Goal: Task Accomplishment & Management: Use online tool/utility

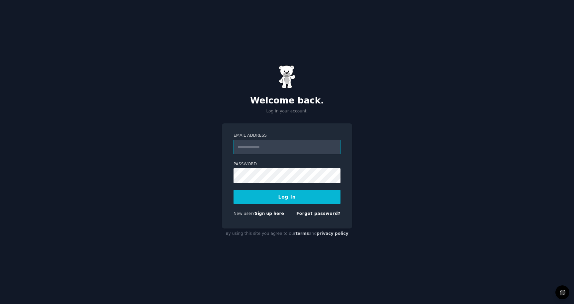
type input "**********"
click at [290, 201] on button "Log In" at bounding box center [286, 197] width 107 height 14
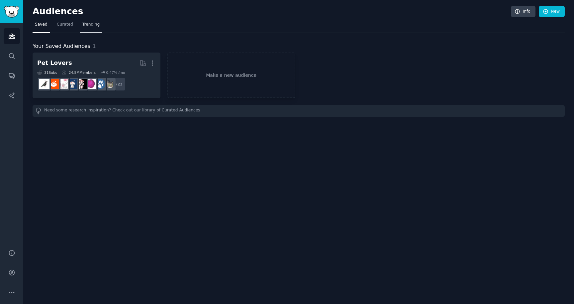
click at [91, 27] on span "Trending" at bounding box center [90, 25] width 17 height 6
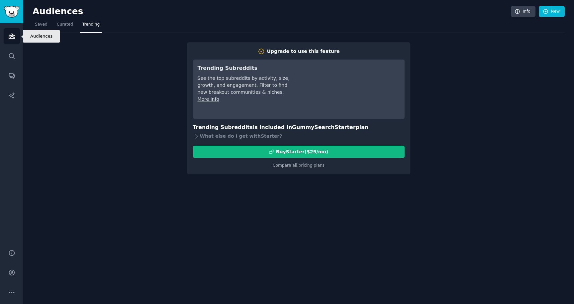
click at [11, 40] on link "Audiences" at bounding box center [12, 36] width 16 height 16
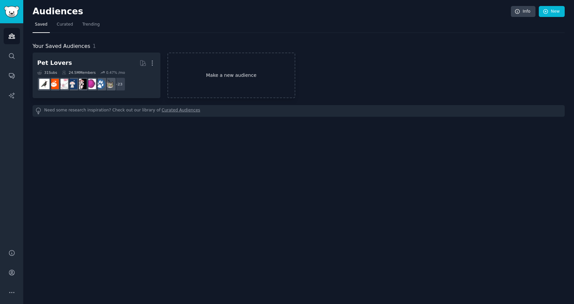
click at [252, 65] on link "Make a new audience" at bounding box center [231, 74] width 128 height 45
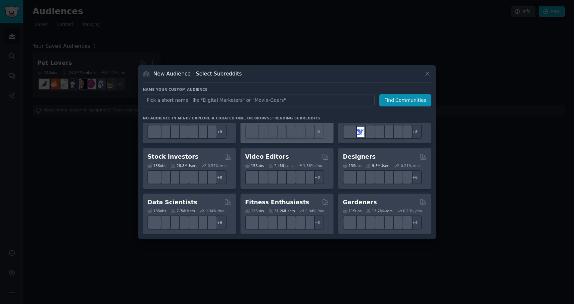
scroll to position [93, 0]
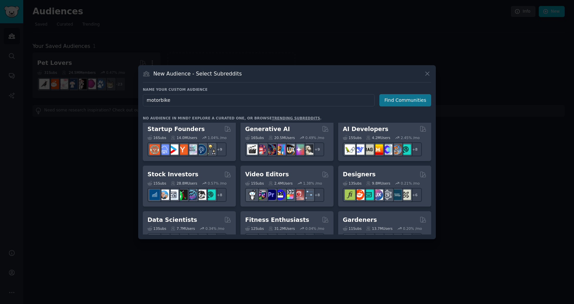
type input "motorbike"
click at [394, 101] on button "Find Communities" at bounding box center [405, 100] width 52 height 12
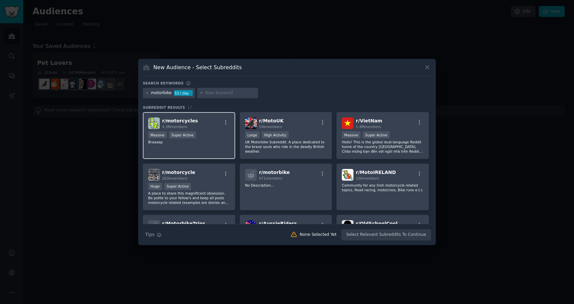
click at [207, 140] on p "Braaaap" at bounding box center [189, 141] width 82 height 5
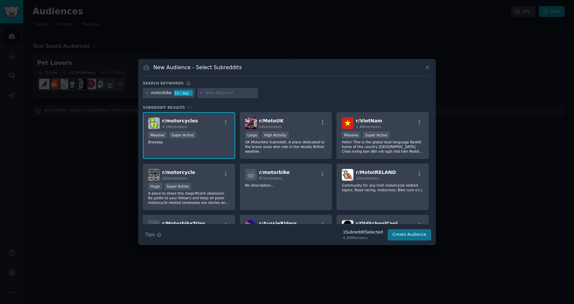
click at [413, 235] on button "Create Audience" at bounding box center [410, 234] width 44 height 11
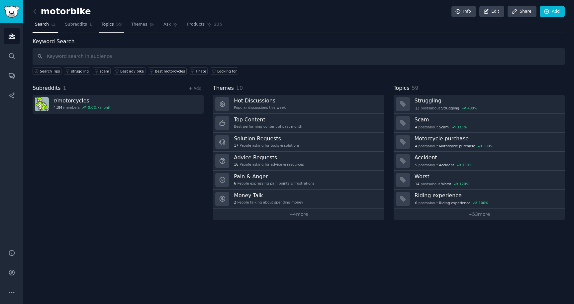
click at [108, 24] on span "Topics" at bounding box center [107, 25] width 12 height 6
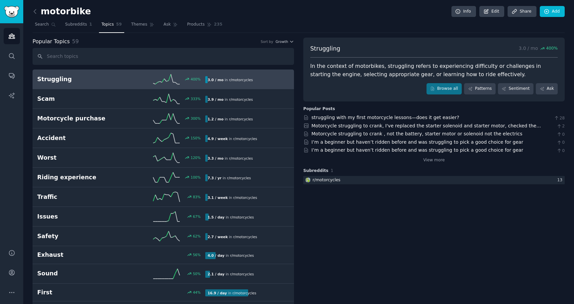
click at [136, 77] on div "400 %" at bounding box center [163, 79] width 84 height 10
click at [139, 26] on span "Themes" at bounding box center [139, 25] width 16 height 6
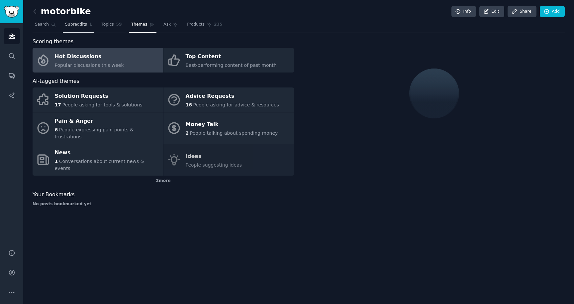
click at [76, 26] on span "Subreddits" at bounding box center [76, 25] width 22 height 6
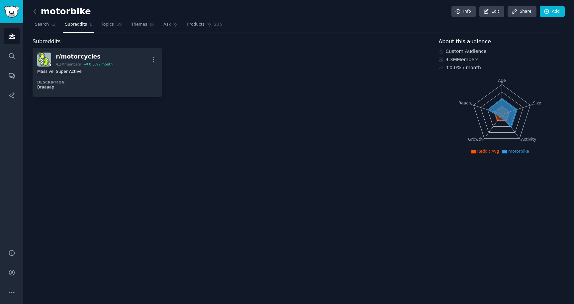
click at [38, 13] on icon at bounding box center [35, 11] width 7 height 7
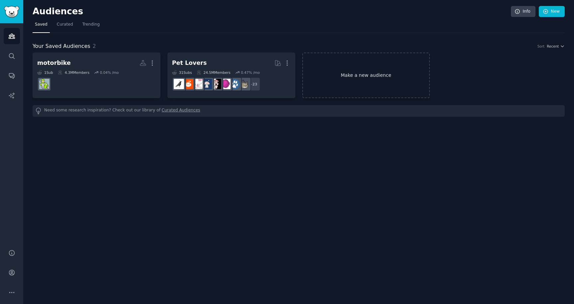
click at [358, 84] on link "Make a new audience" at bounding box center [366, 74] width 128 height 45
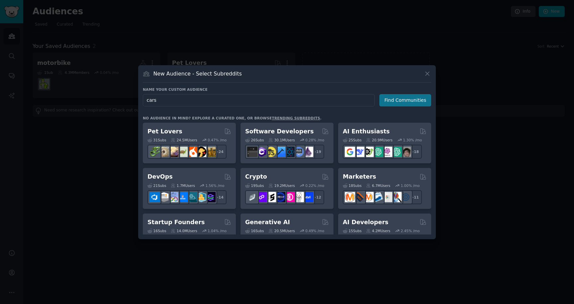
type input "cars"
click at [400, 101] on button "Find Communities" at bounding box center [405, 100] width 52 height 12
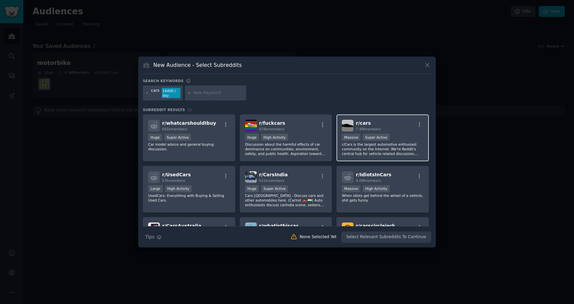
click at [388, 145] on p "r/Cars is the largest automotive enthusiast community on the Internet. We're Re…" at bounding box center [383, 149] width 82 height 14
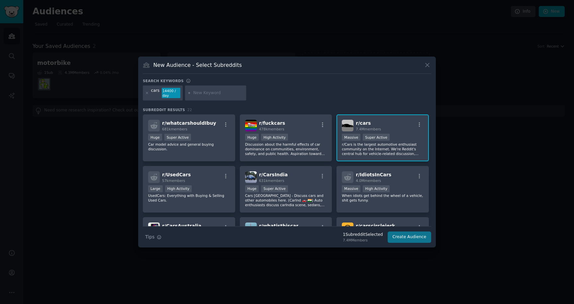
click at [411, 238] on button "Create Audience" at bounding box center [410, 236] width 44 height 11
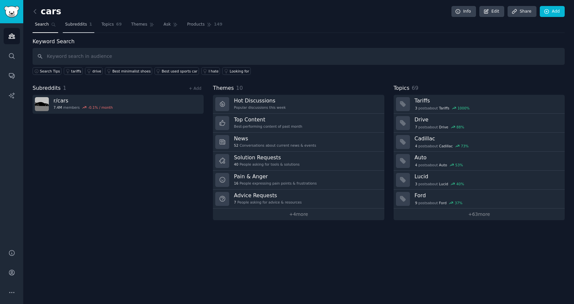
click at [75, 27] on span "Subreddits" at bounding box center [76, 25] width 22 height 6
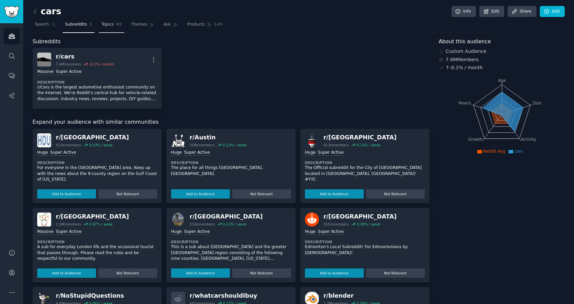
click at [111, 25] on span "Topics" at bounding box center [107, 25] width 12 height 6
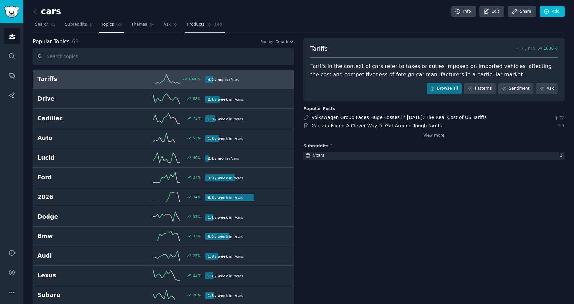
click at [203, 25] on span "Products" at bounding box center [196, 25] width 18 height 6
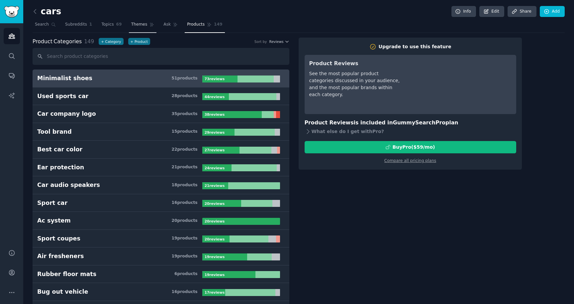
click at [136, 27] on span "Themes" at bounding box center [139, 25] width 16 height 6
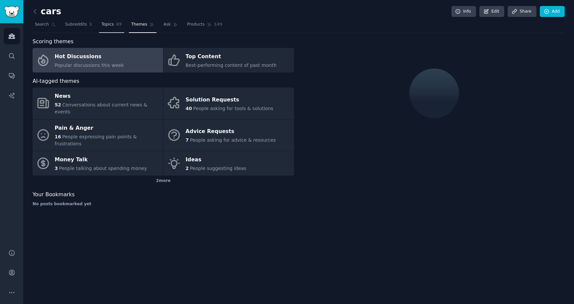
click at [105, 22] on span "Topics" at bounding box center [107, 25] width 12 height 6
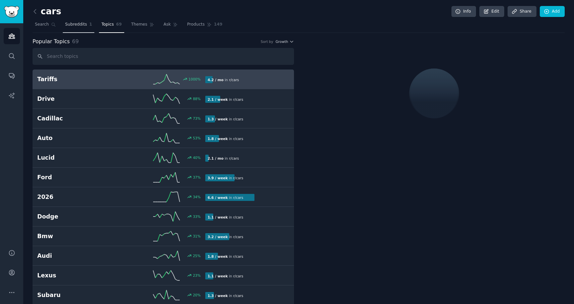
click at [79, 27] on span "Subreddits" at bounding box center [76, 25] width 22 height 6
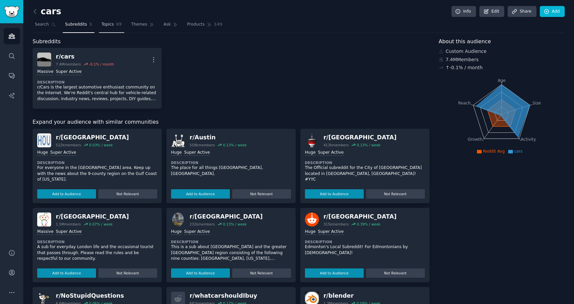
click at [110, 25] on span "Topics" at bounding box center [107, 25] width 12 height 6
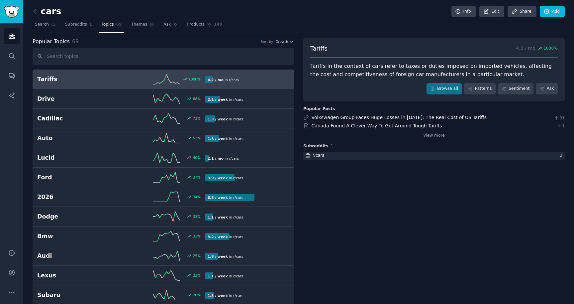
click at [286, 38] on div "Popular Topics 69 Sort by Growth" at bounding box center [163, 42] width 261 height 8
click at [286, 41] on span "Growth" at bounding box center [281, 41] width 13 height 5
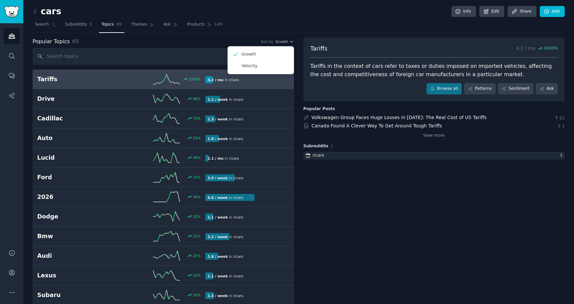
click at [169, 77] on icon at bounding box center [166, 79] width 27 height 10
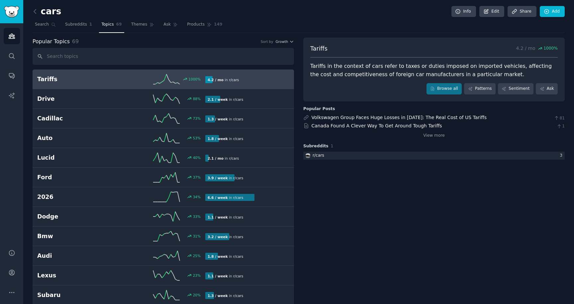
click at [221, 79] on b "4.2 / mo" at bounding box center [216, 80] width 16 height 4
click at [478, 86] on link "Patterns" at bounding box center [479, 88] width 31 height 11
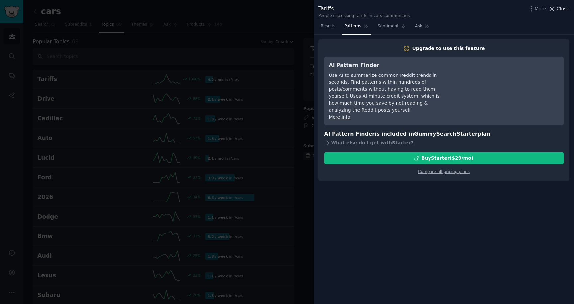
click at [552, 9] on icon at bounding box center [552, 9] width 4 height 4
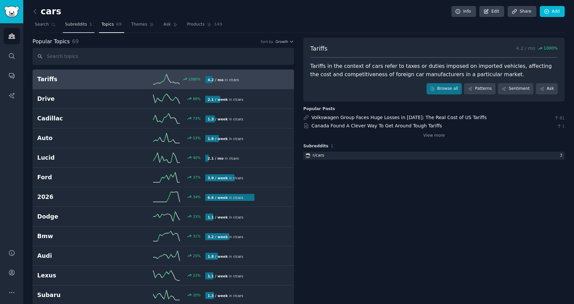
click at [72, 28] on link "Subreddits 1" at bounding box center [79, 26] width 32 height 14
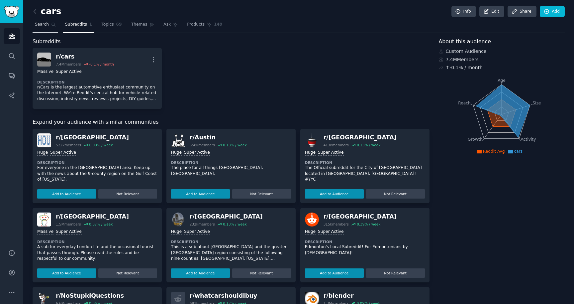
click at [46, 25] on span "Search" at bounding box center [42, 25] width 14 height 6
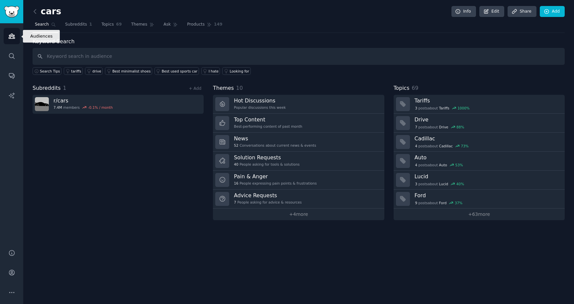
click at [11, 38] on icon "Sidebar" at bounding box center [11, 36] width 7 height 7
